Goal: Transaction & Acquisition: Purchase product/service

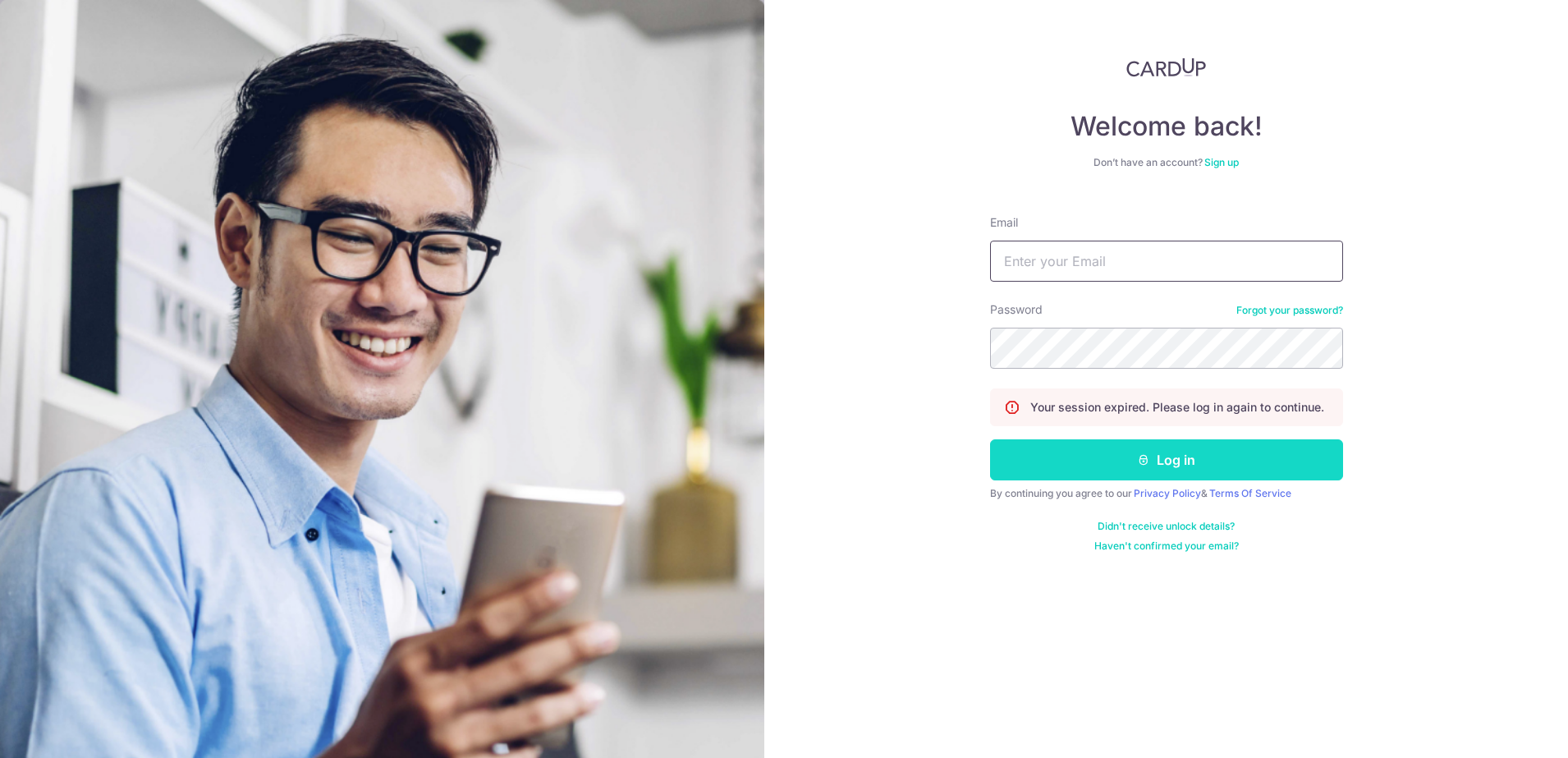
type input "cmuihee@yahoo.com.sg"
click at [1187, 462] on button "Log in" at bounding box center [1166, 460] width 353 height 41
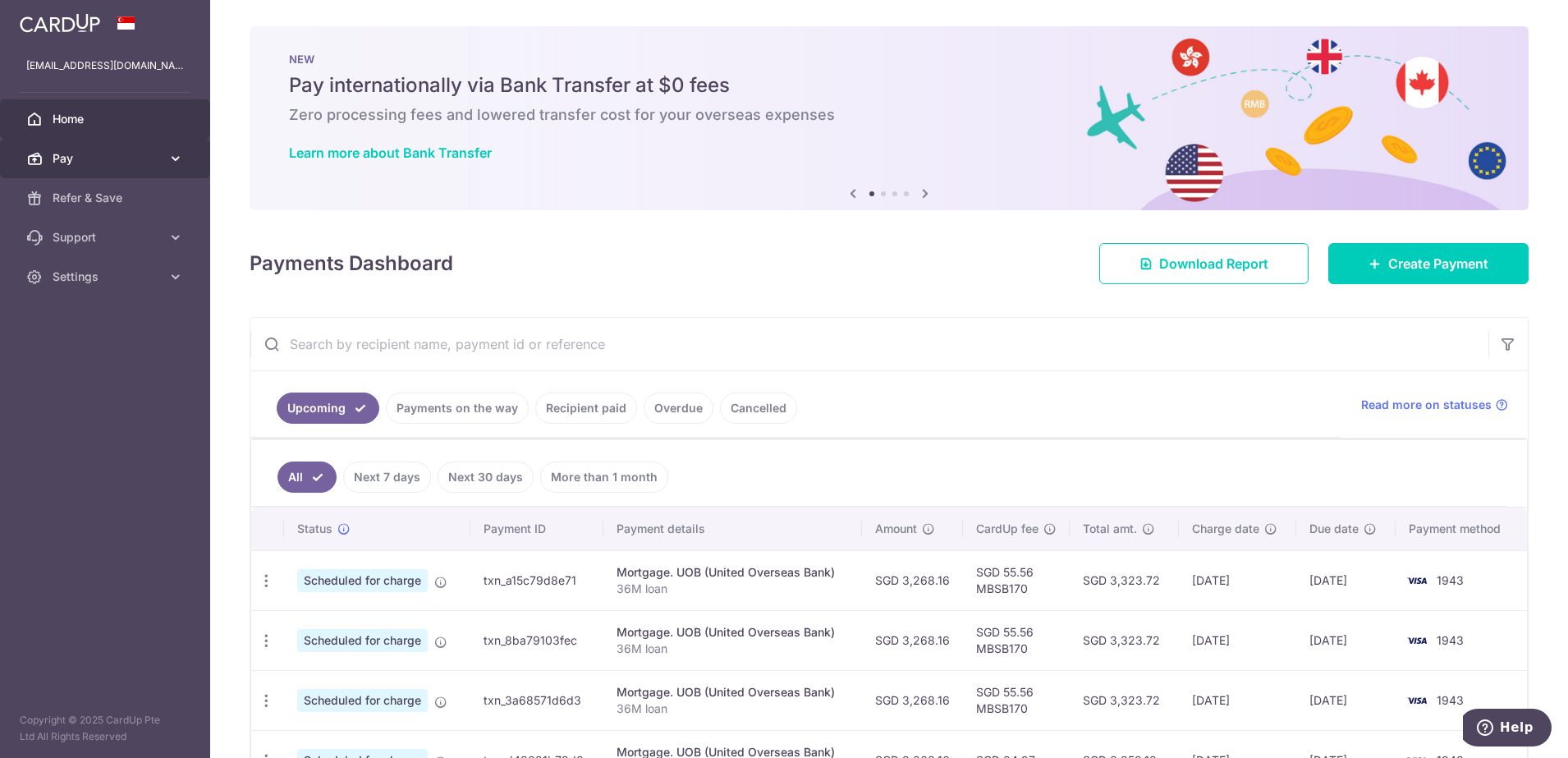
click at [102, 156] on span "Pay" at bounding box center [107, 158] width 109 height 17
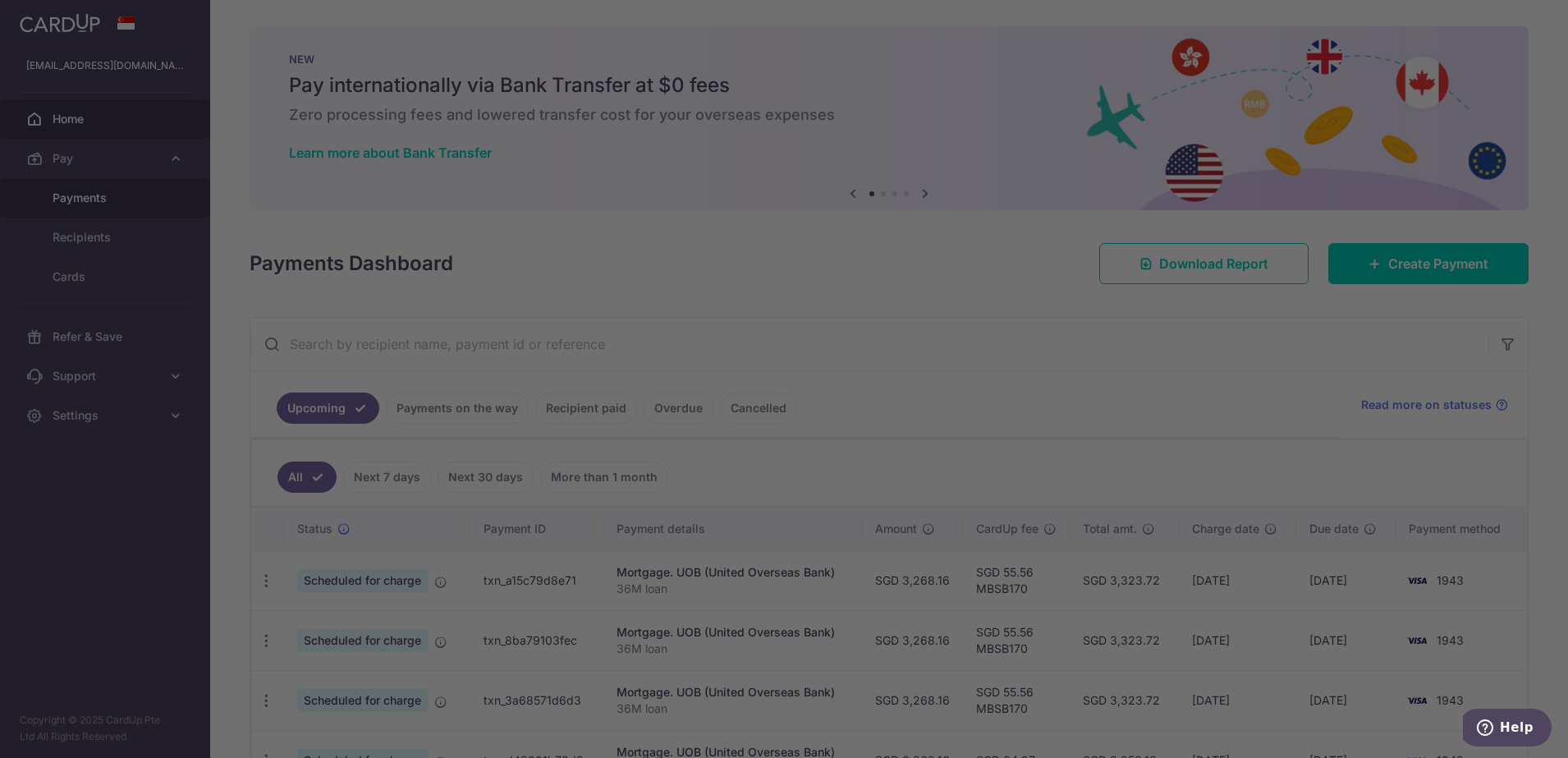
click at [90, 193] on div at bounding box center [792, 382] width 1584 height 766
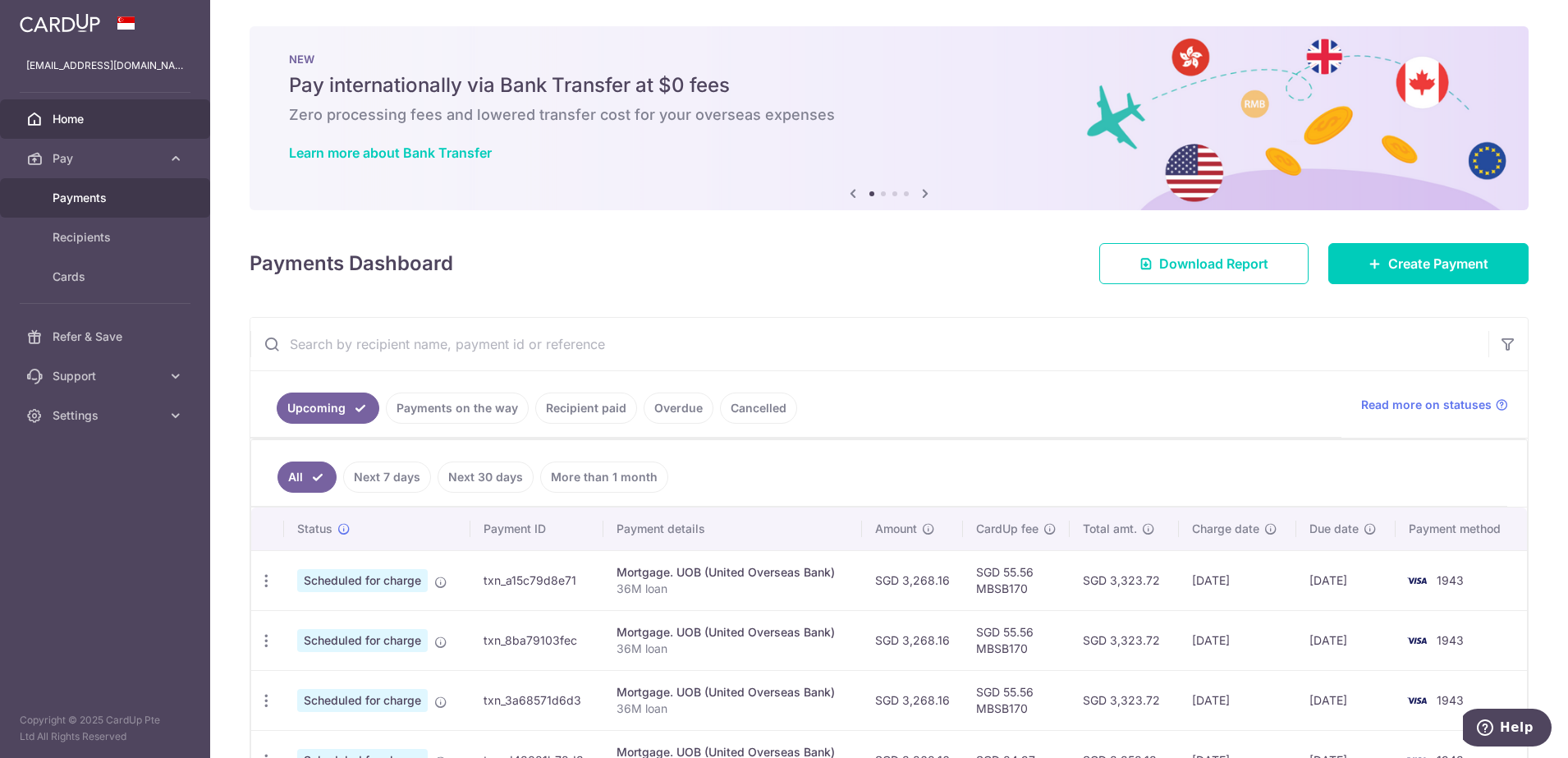
click at [90, 202] on span "Payments" at bounding box center [107, 198] width 109 height 17
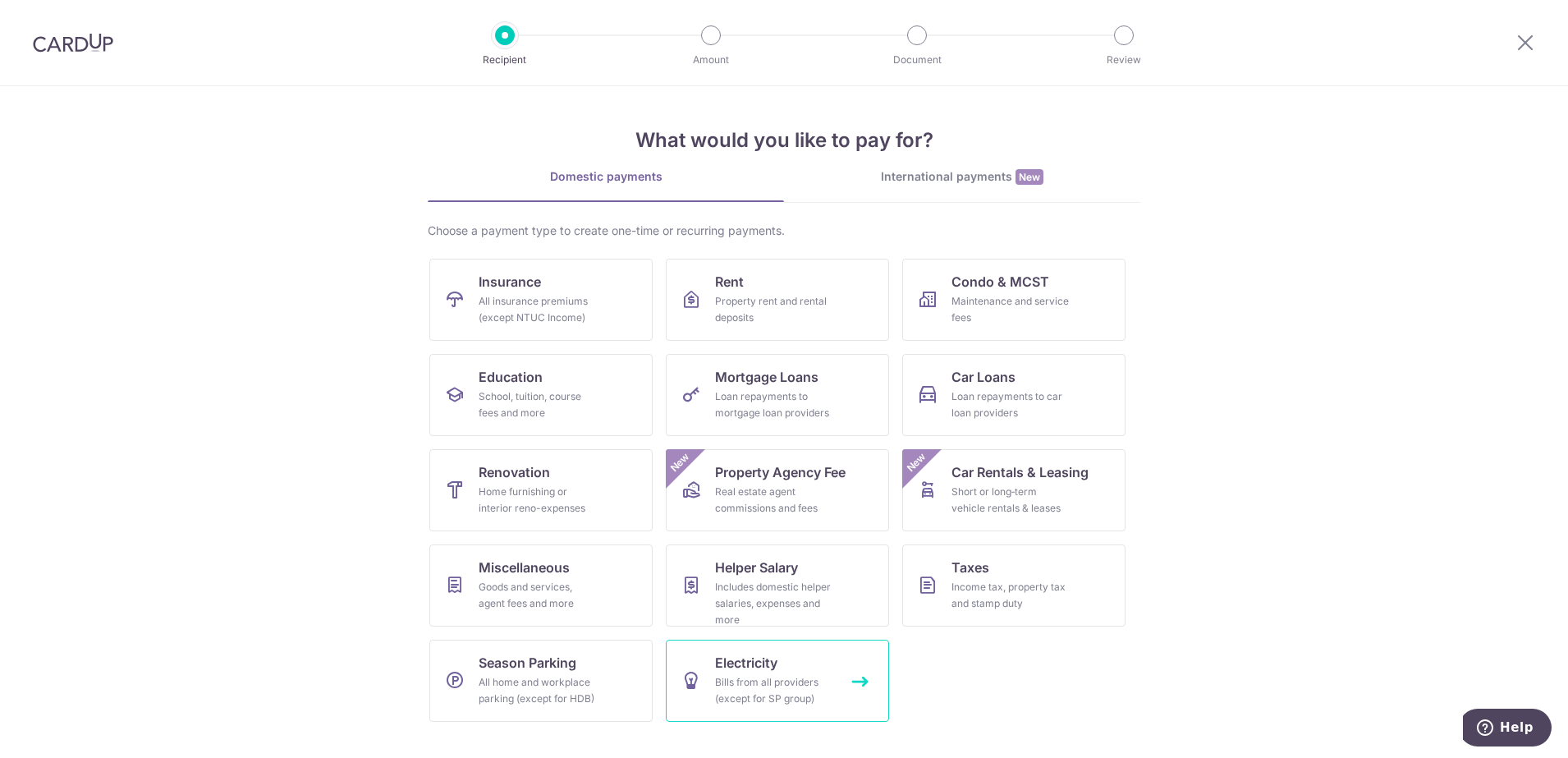
click at [793, 679] on div "Bills from all providers (except for SP group)" at bounding box center [773, 691] width 118 height 33
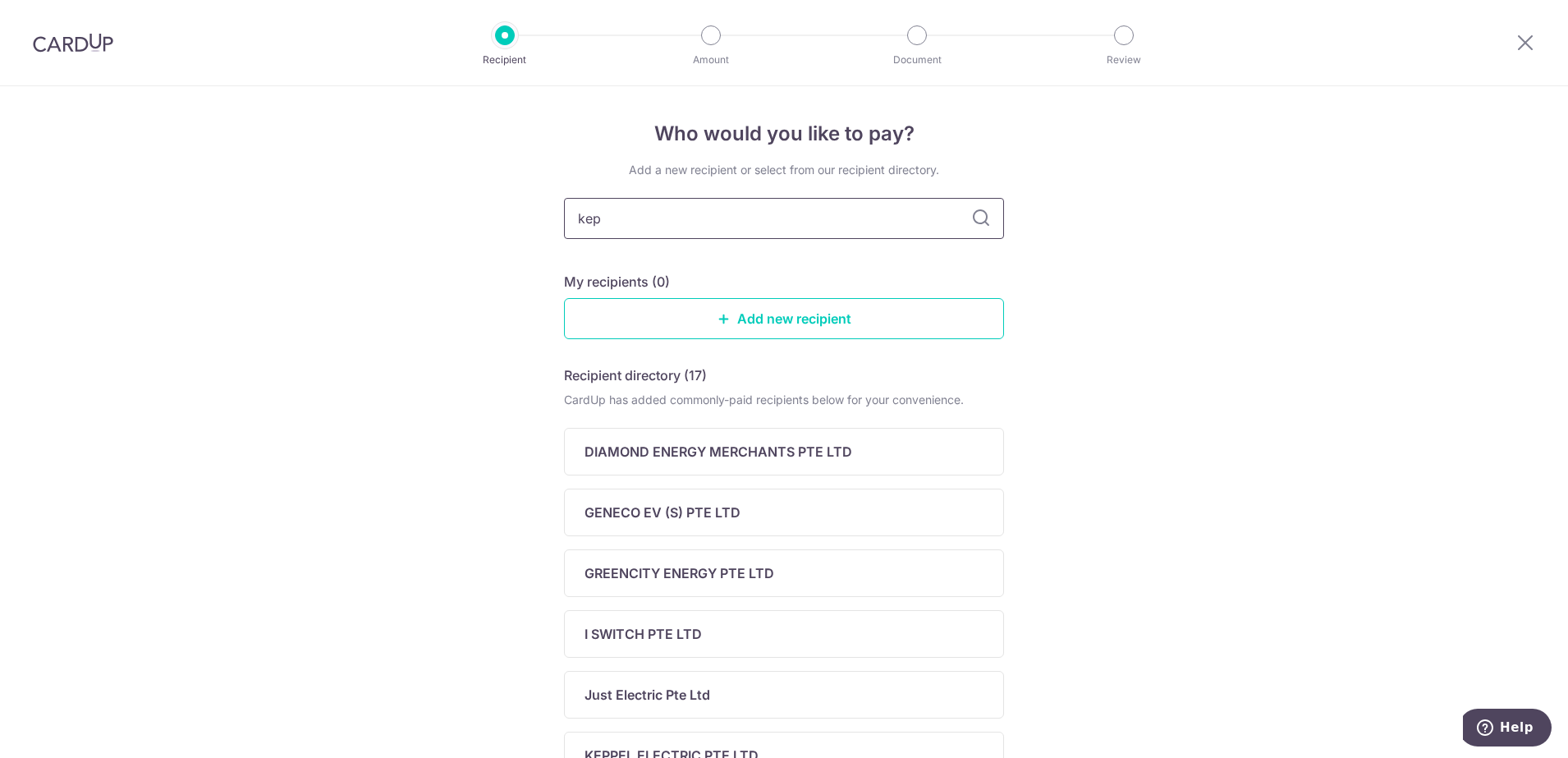
type input "kepp"
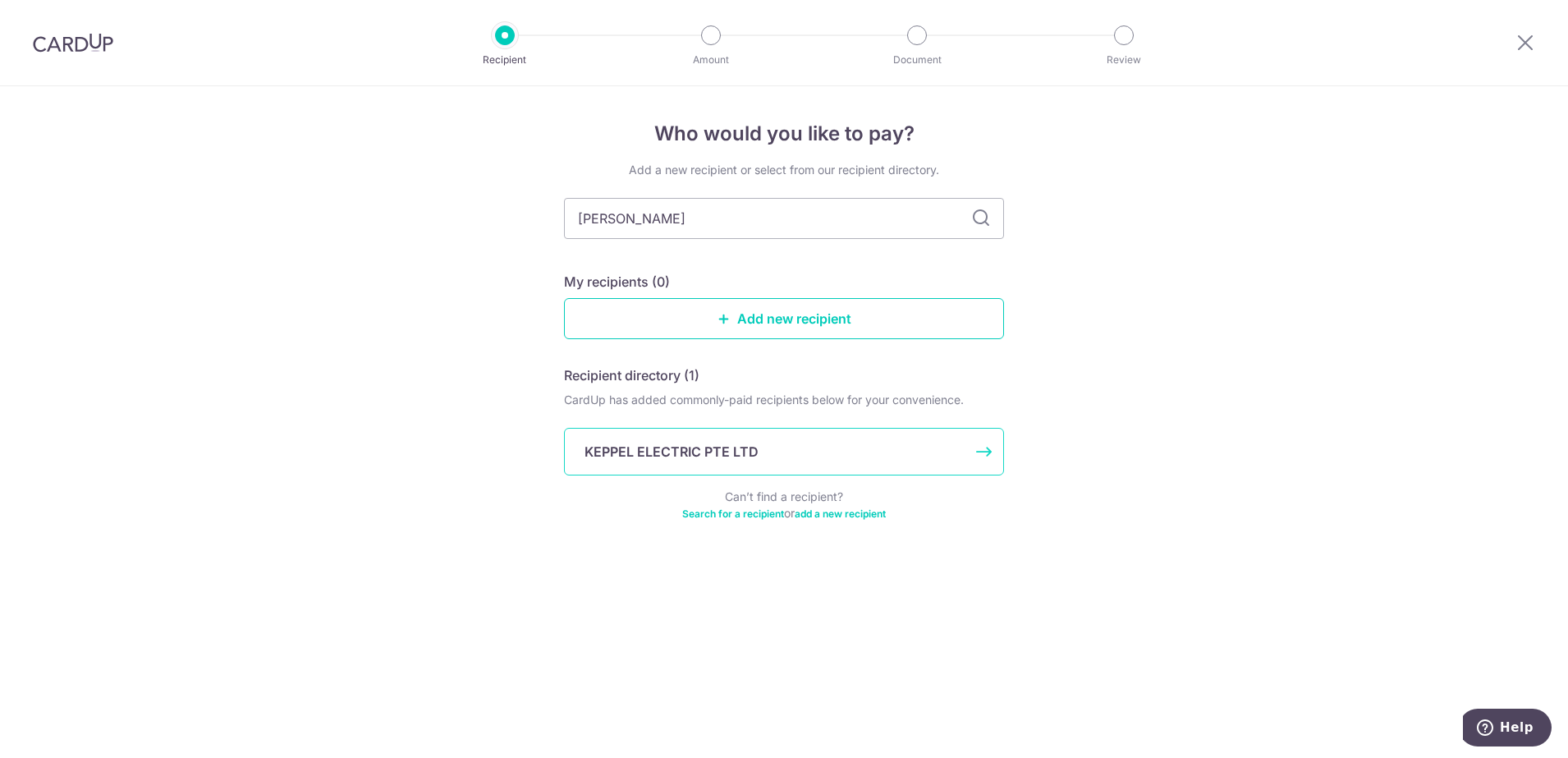
click at [677, 458] on p "KEPPEL ELECTRIC PTE LTD" at bounding box center [672, 452] width 174 height 20
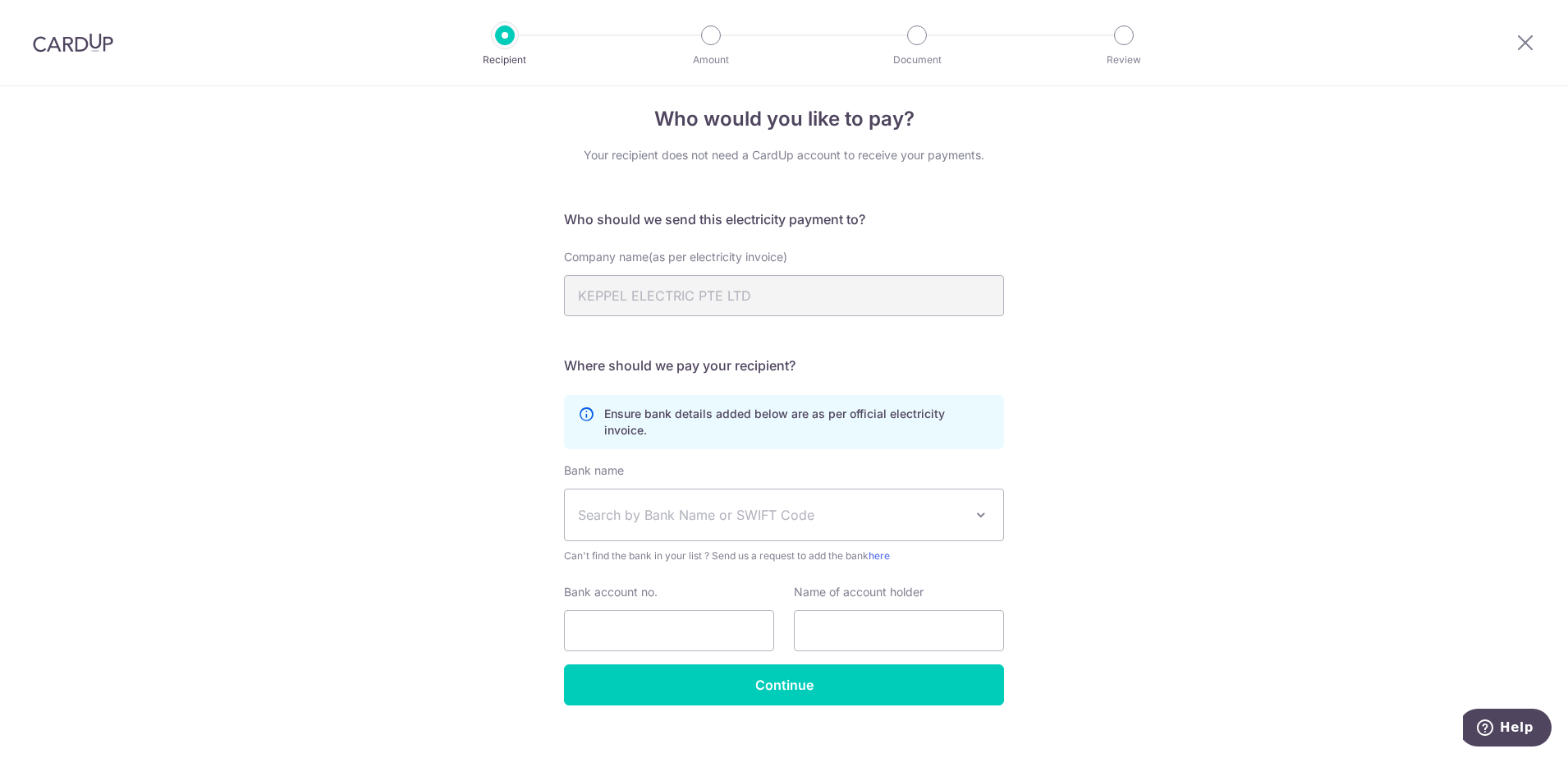
scroll to position [23, 0]
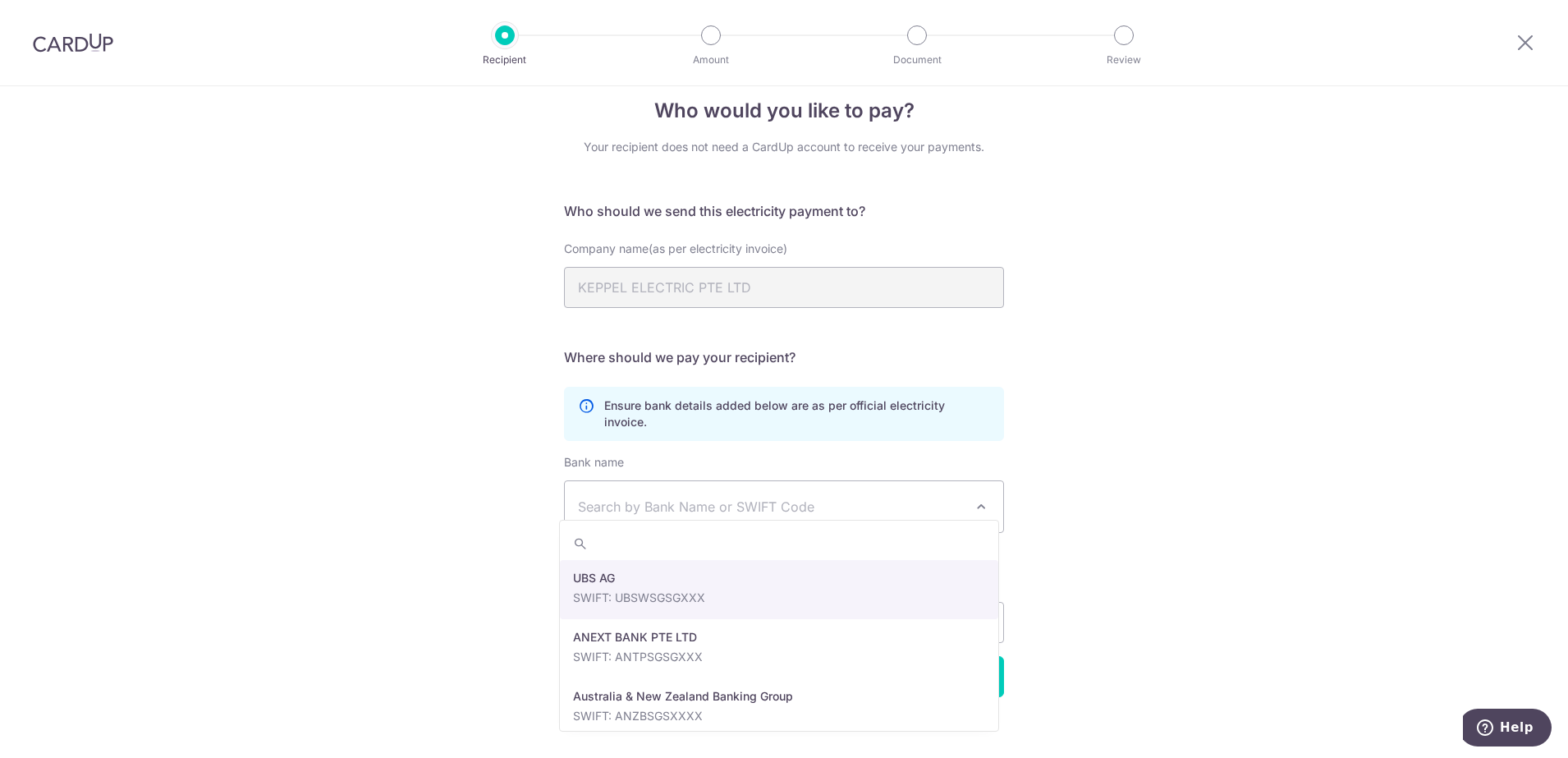
click at [853, 499] on span "Search by Bank Name or SWIFT Code" at bounding box center [770, 507] width 386 height 20
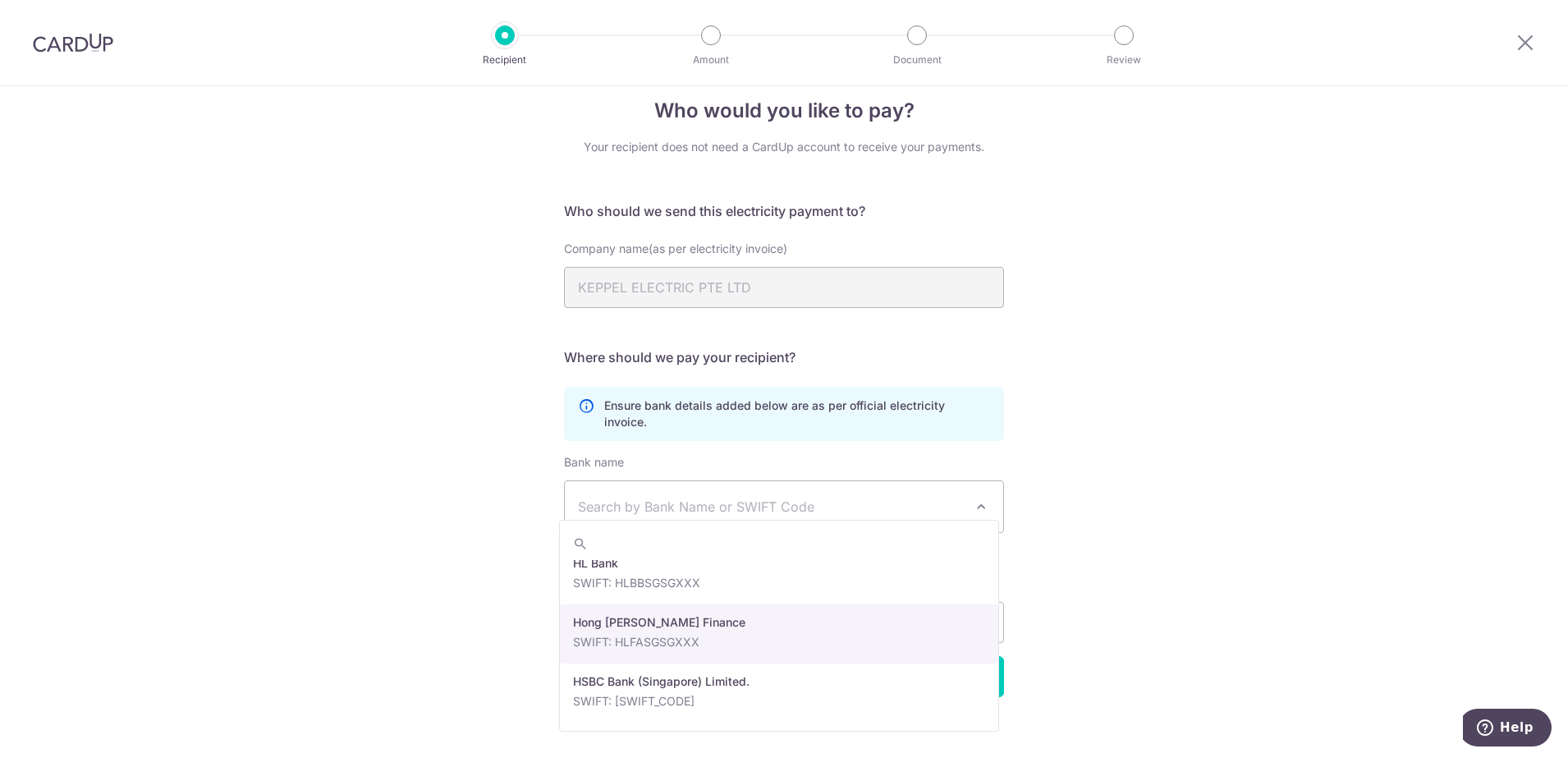
scroll to position [2054, 0]
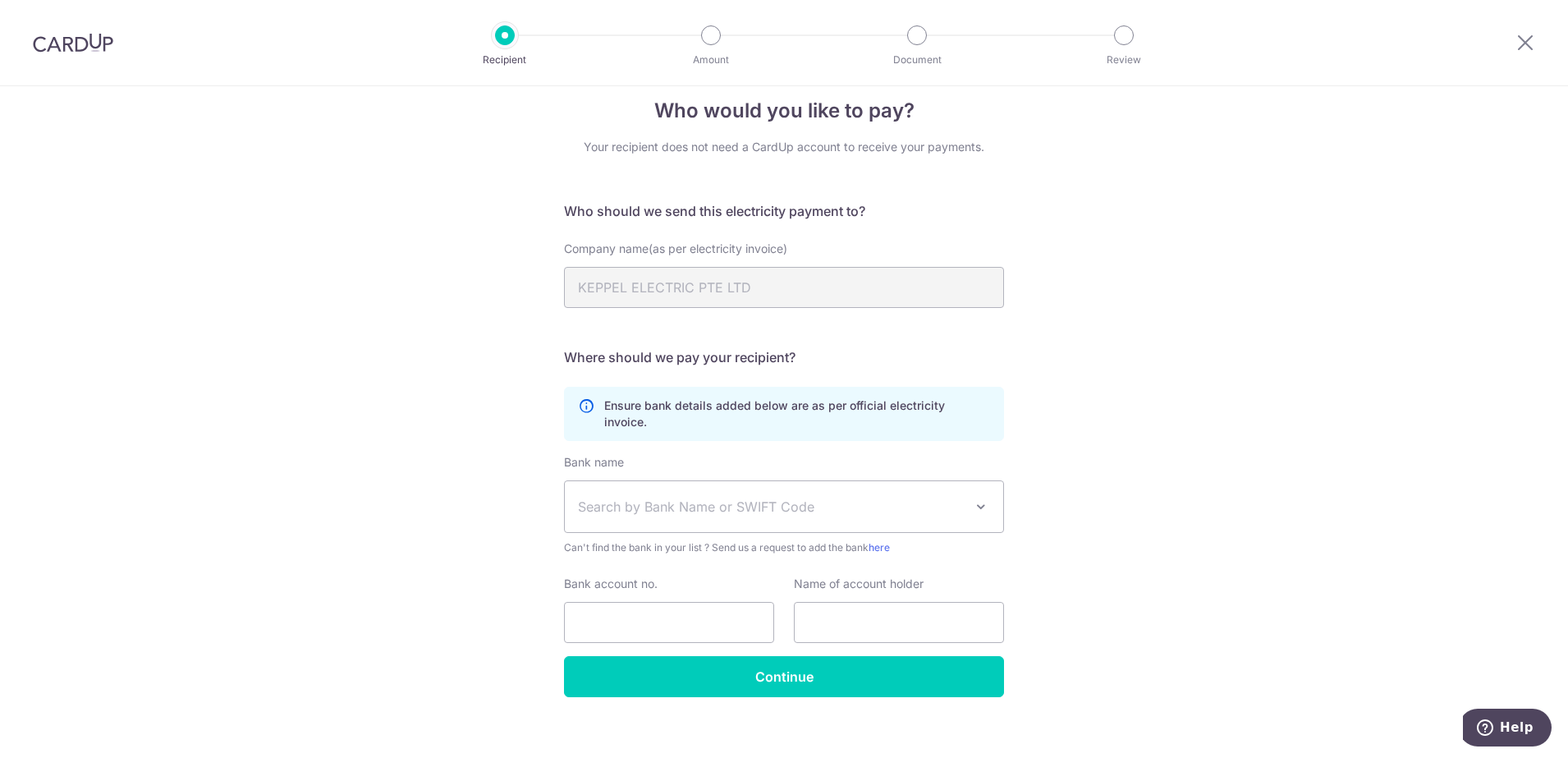
click at [578, 497] on span "Search by Bank Name or SWIFT Code" at bounding box center [770, 507] width 386 height 20
